Goal: Information Seeking & Learning: Learn about a topic

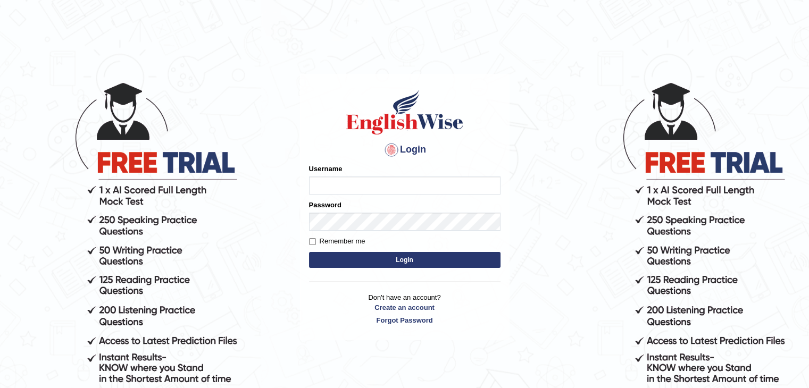
type input "NJason"
click at [475, 261] on button "Login" at bounding box center [404, 260] width 191 height 16
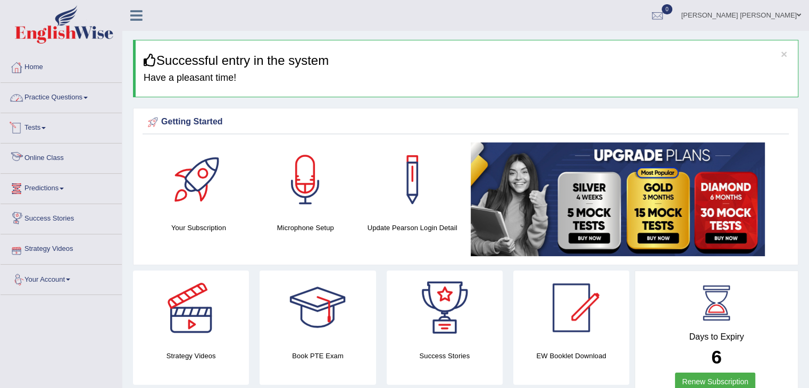
click at [82, 97] on link "Practice Questions" at bounding box center [61, 96] width 121 height 27
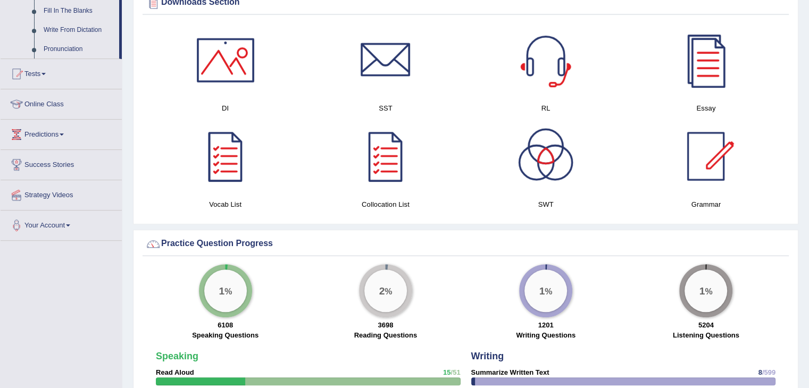
scroll to position [638, 0]
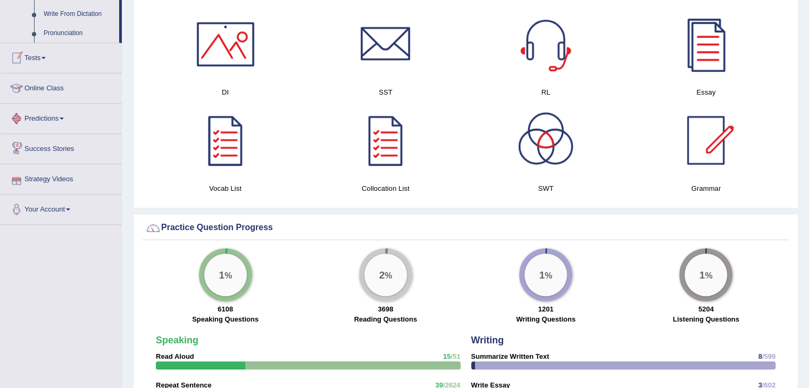
click at [62, 60] on link "Tests" at bounding box center [61, 56] width 121 height 27
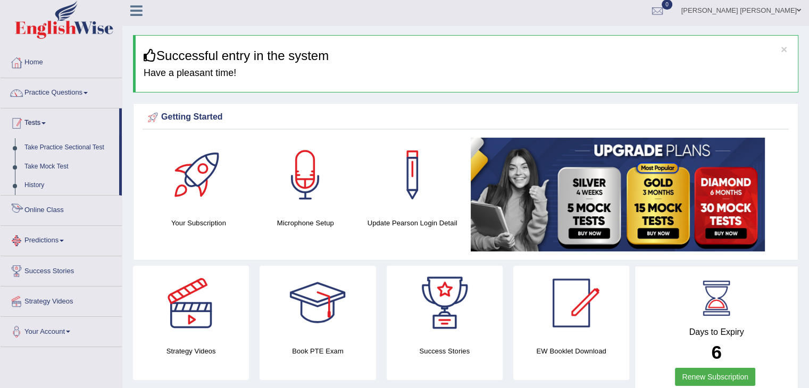
scroll to position [0, 0]
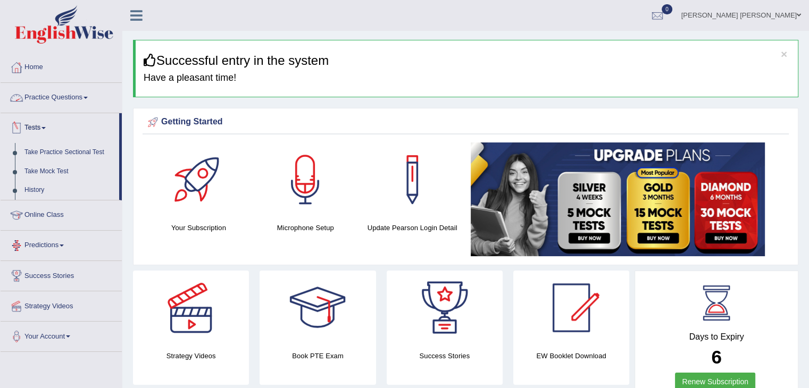
click at [93, 96] on link "Practice Questions" at bounding box center [61, 96] width 121 height 27
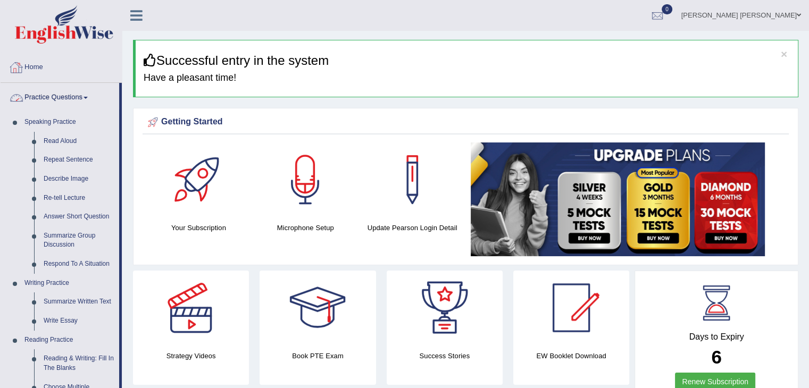
click at [71, 71] on link "Home" at bounding box center [61, 66] width 121 height 27
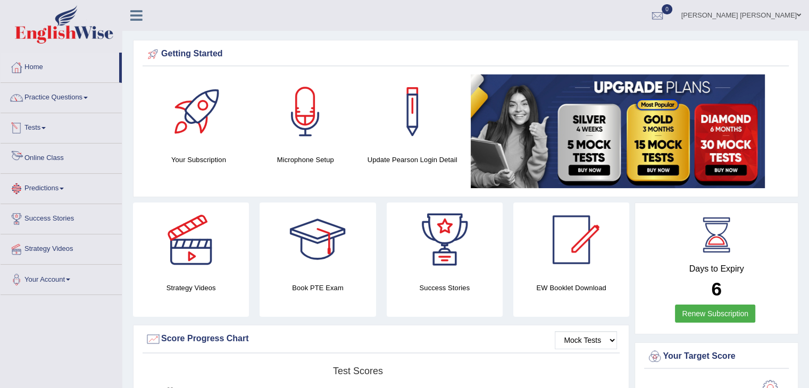
click at [63, 158] on link "Online Class" at bounding box center [61, 157] width 121 height 27
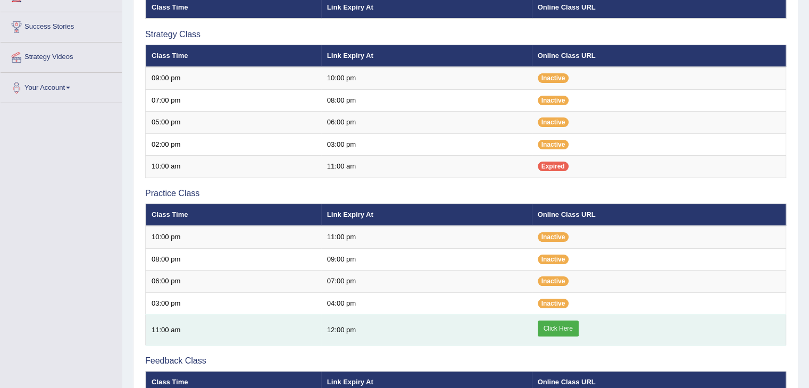
scroll to position [266, 0]
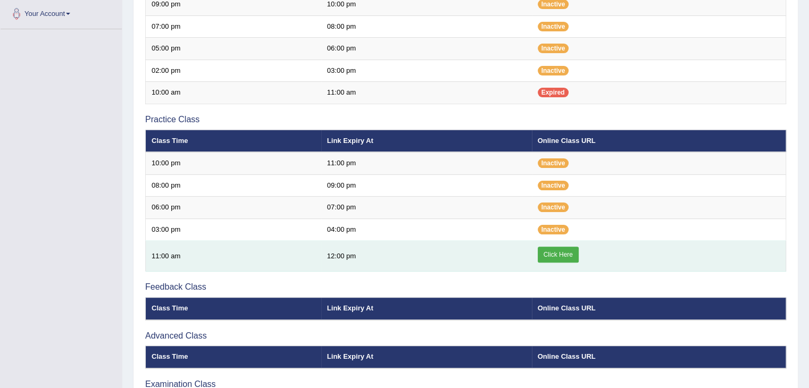
click at [560, 249] on link "Click Here" at bounding box center [558, 255] width 41 height 16
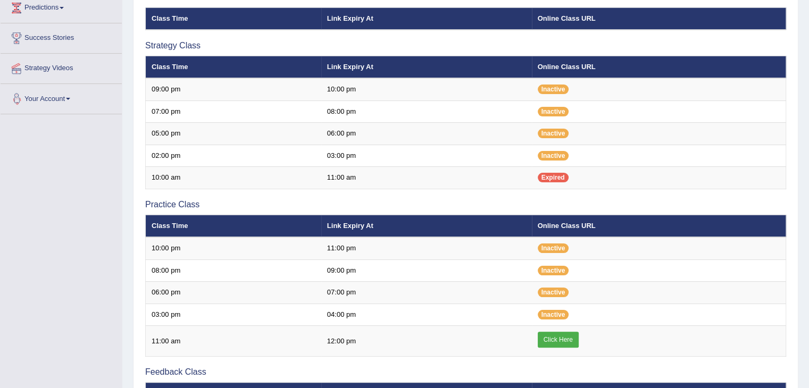
scroll to position [2, 0]
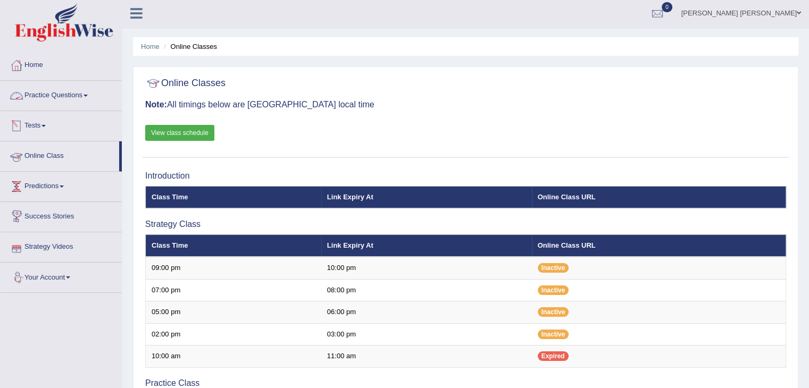
click at [64, 90] on link "Practice Questions" at bounding box center [61, 94] width 121 height 27
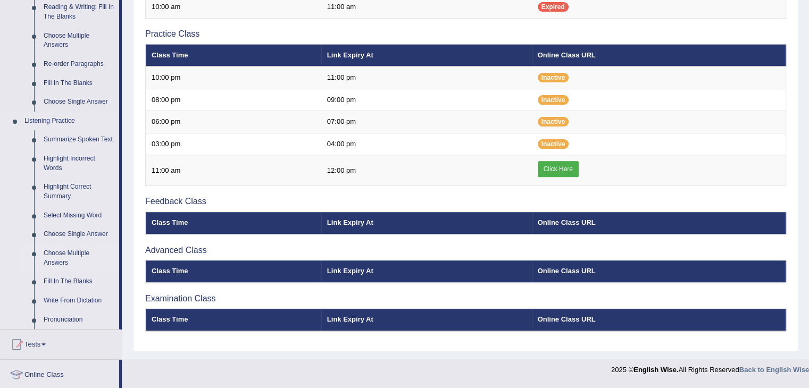
scroll to position [374, 0]
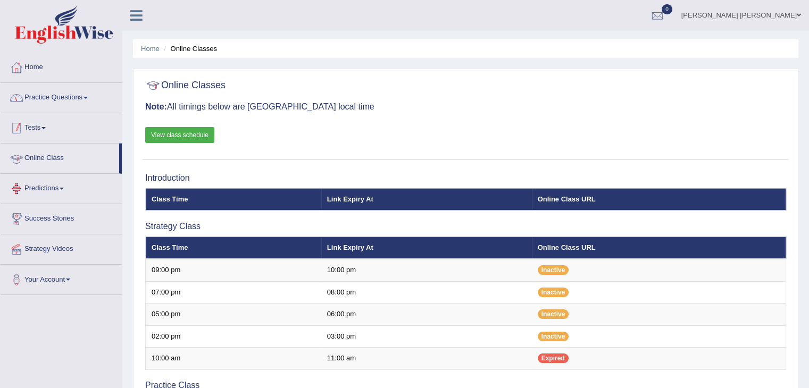
click at [68, 103] on link "Practice Questions" at bounding box center [61, 96] width 121 height 27
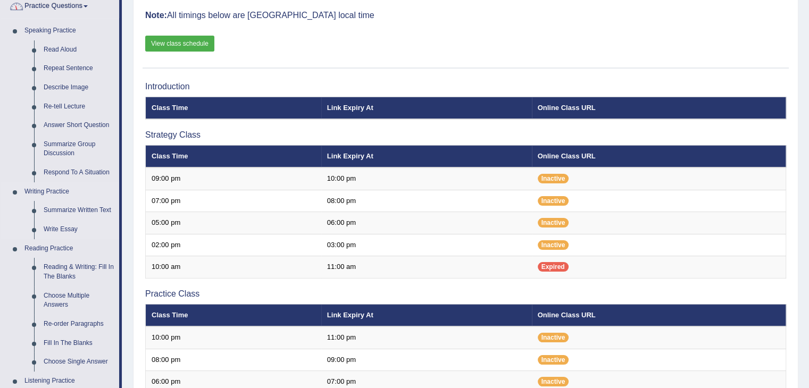
scroll to position [266, 0]
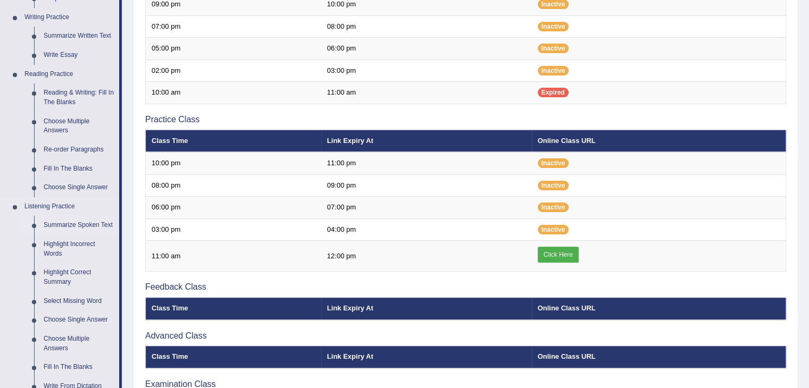
click at [72, 223] on link "Summarize Spoken Text" at bounding box center [79, 225] width 80 height 19
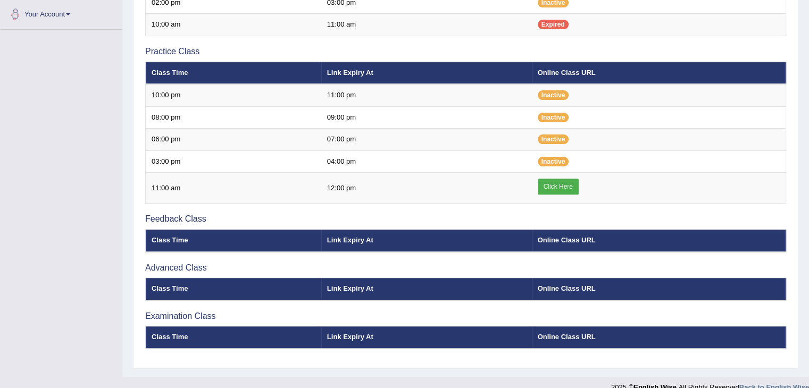
scroll to position [474, 0]
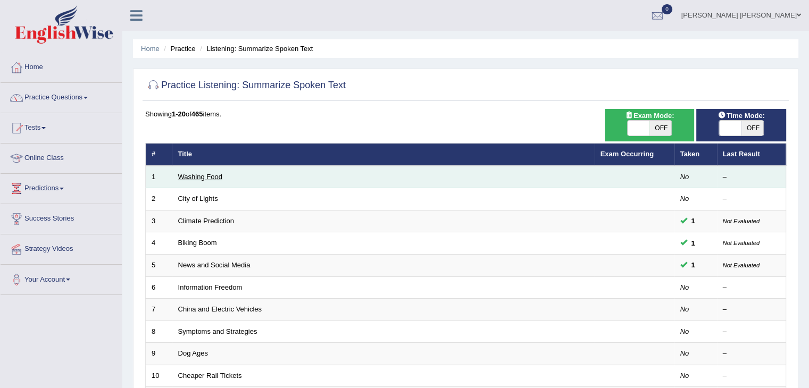
click at [208, 179] on link "Washing Food" at bounding box center [200, 177] width 44 height 8
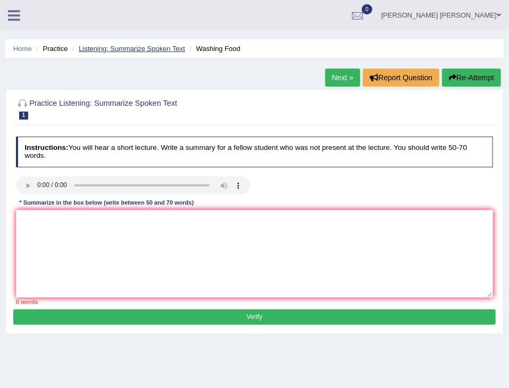
click at [146, 51] on link "Listening: Summarize Spoken Text" at bounding box center [132, 49] width 106 height 8
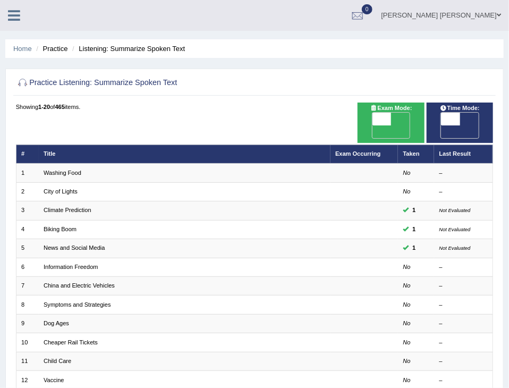
drag, startPoint x: 0, startPoint y: 0, endPoint x: 396, endPoint y: 120, distance: 413.3
click at [373, 125] on span "OFF" at bounding box center [363, 131] width 19 height 13
checkbox input "true"
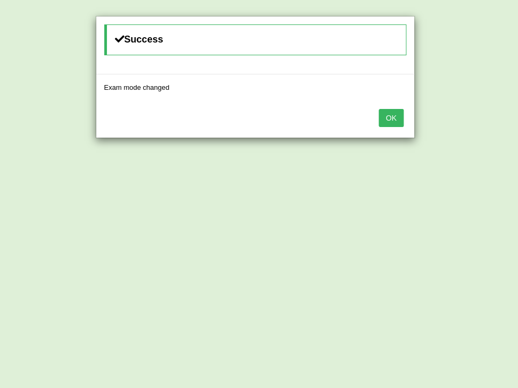
click at [455, 118] on div "Success Exam mode changed OK" at bounding box center [259, 194] width 518 height 388
click at [386, 113] on button "OK" at bounding box center [391, 118] width 24 height 18
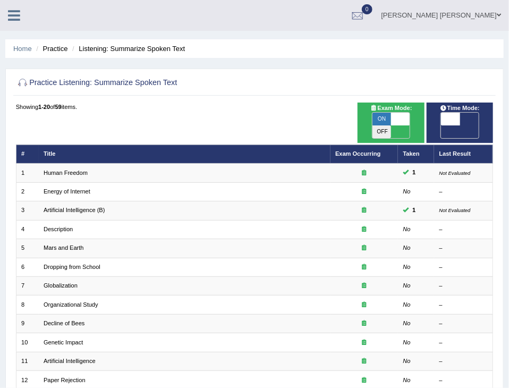
click at [441, 125] on span "OFF" at bounding box center [432, 131] width 19 height 13
checkbox input "true"
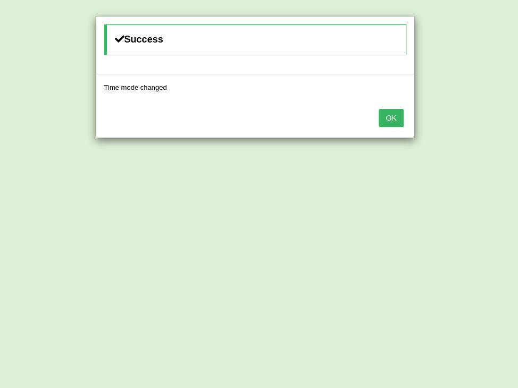
click at [395, 118] on button "OK" at bounding box center [391, 118] width 24 height 18
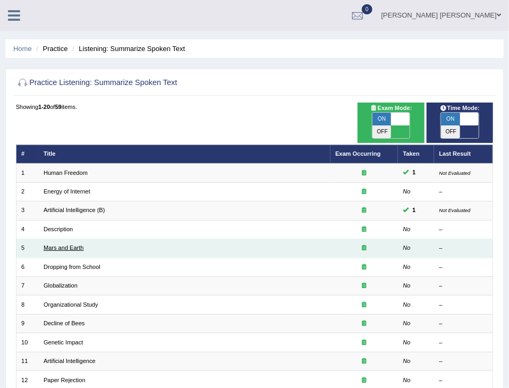
click at [65, 245] on link "Mars and Earth" at bounding box center [64, 248] width 40 height 6
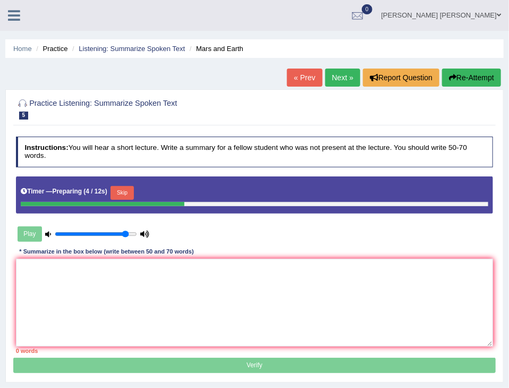
click at [123, 191] on button "Skip" at bounding box center [122, 193] width 23 height 14
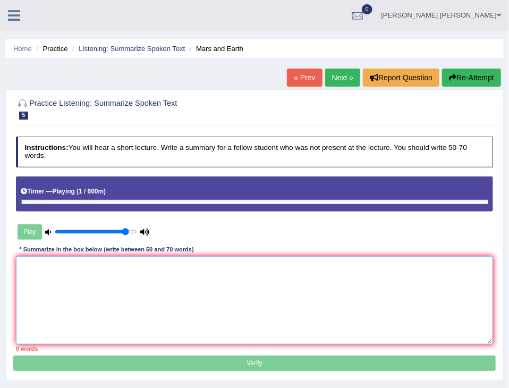
click at [83, 268] on textarea at bounding box center [255, 300] width 478 height 88
